Goal: Check status

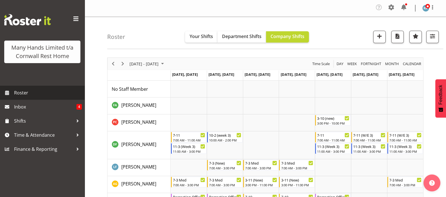
click at [20, 94] on span "Roster" at bounding box center [48, 93] width 68 height 8
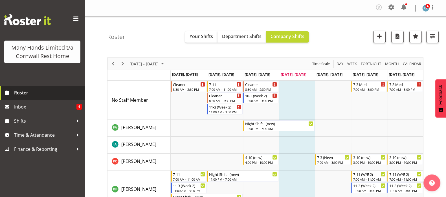
click at [21, 95] on span "Roster" at bounding box center [48, 93] width 68 height 8
click at [120, 64] on span "Next" at bounding box center [122, 63] width 7 height 7
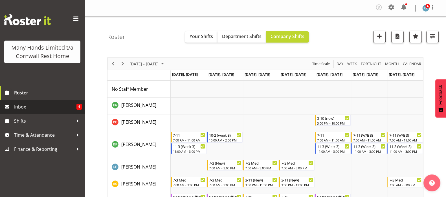
click at [18, 108] on span "Inbox" at bounding box center [45, 107] width 62 height 8
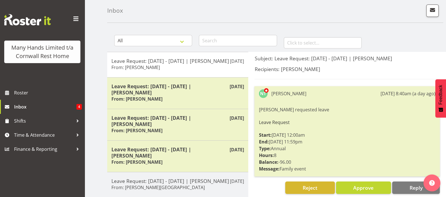
scroll to position [35, 0]
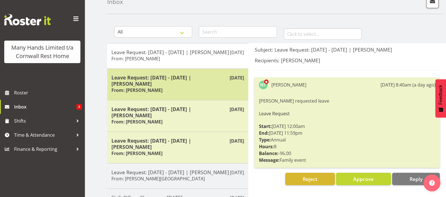
click at [154, 87] on h5 "Leave Request: [DATE] - [DATE] | [PERSON_NAME]" at bounding box center [178, 81] width 133 height 12
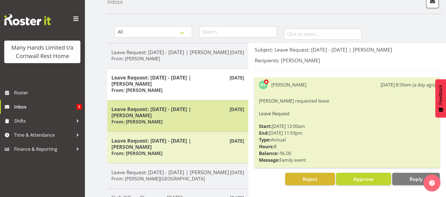
click at [156, 119] on h5 "Leave Request: [DATE] - [DATE] | [PERSON_NAME]" at bounding box center [178, 112] width 133 height 12
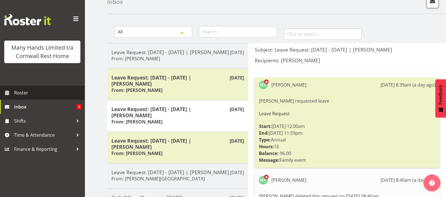
click at [22, 91] on span "Roster" at bounding box center [48, 93] width 68 height 8
